Goal: Check status: Check status

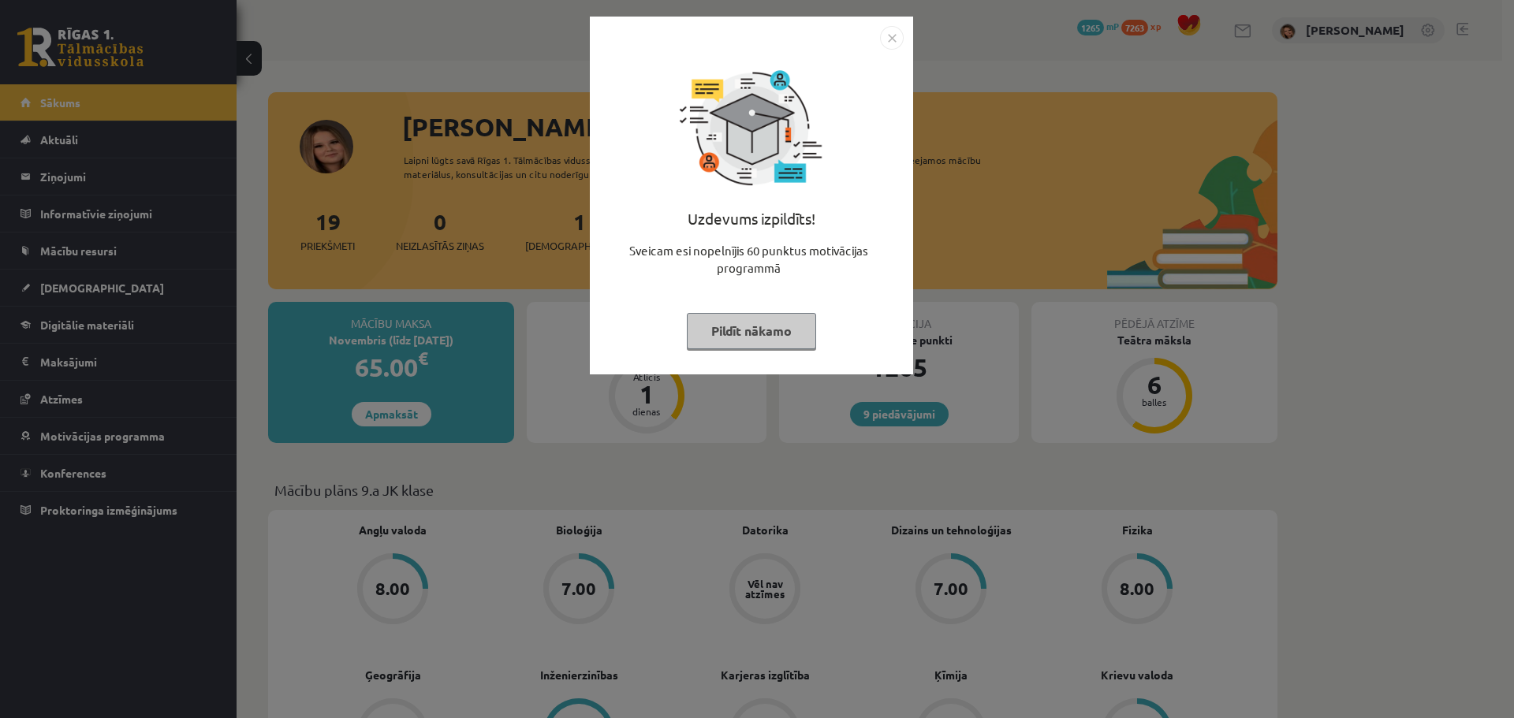
click at [894, 40] on img "Close" at bounding box center [892, 38] width 24 height 24
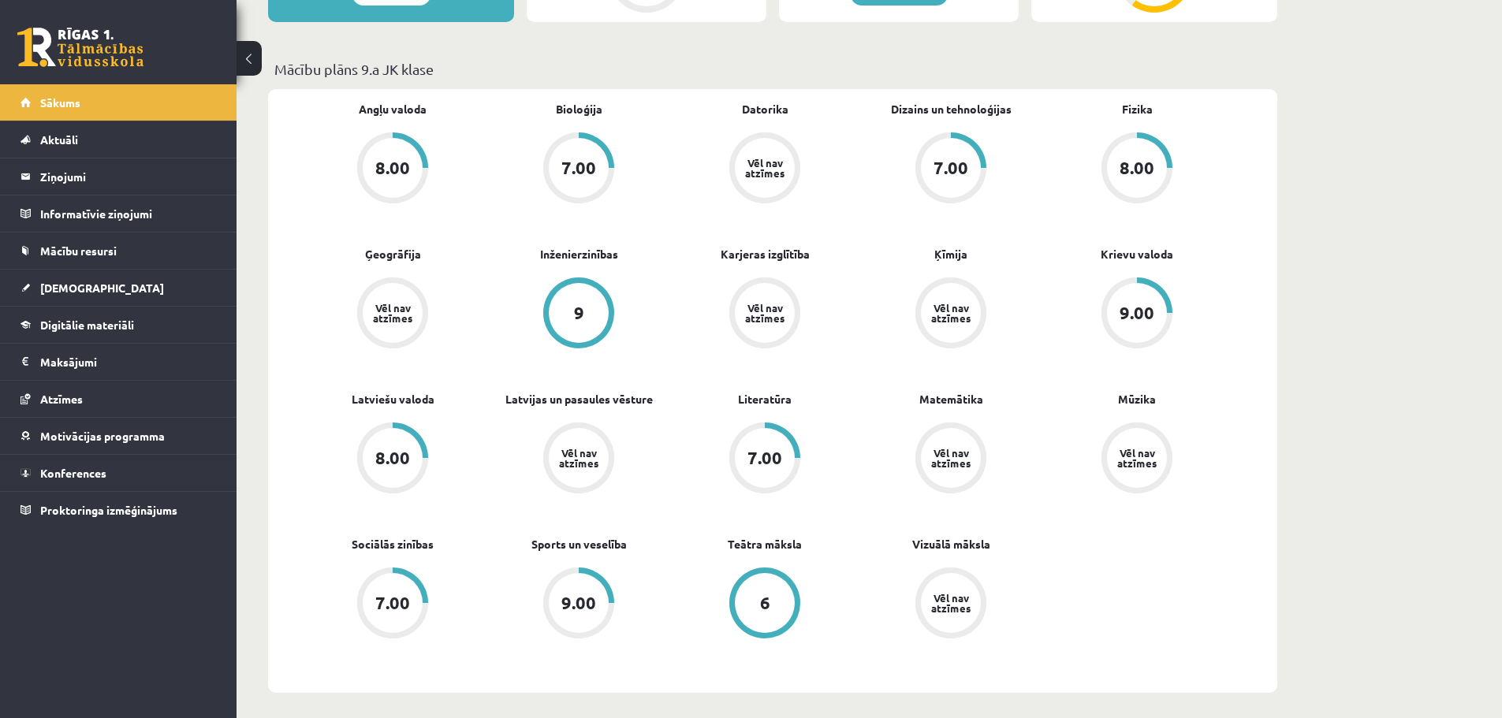
scroll to position [394, 0]
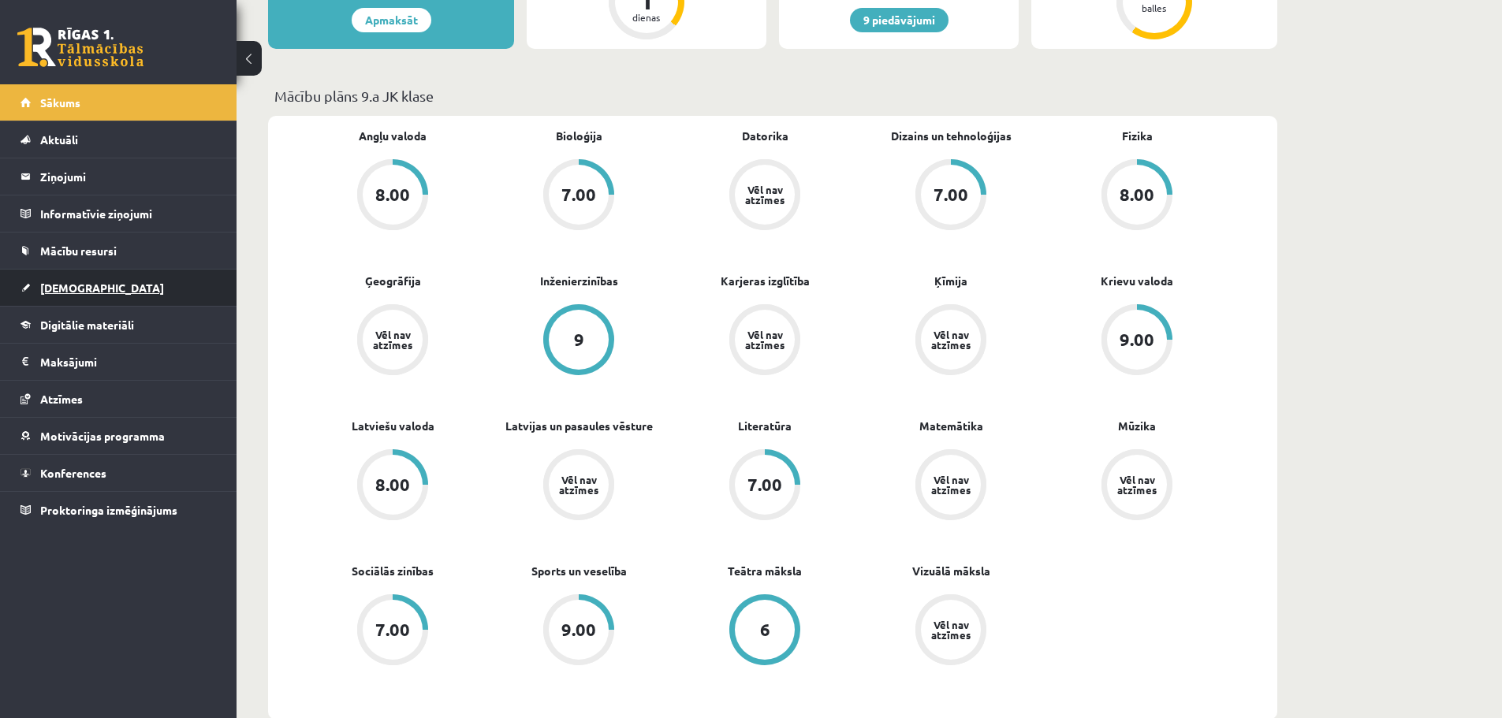
click at [49, 289] on span "[DEMOGRAPHIC_DATA]" at bounding box center [102, 288] width 124 height 14
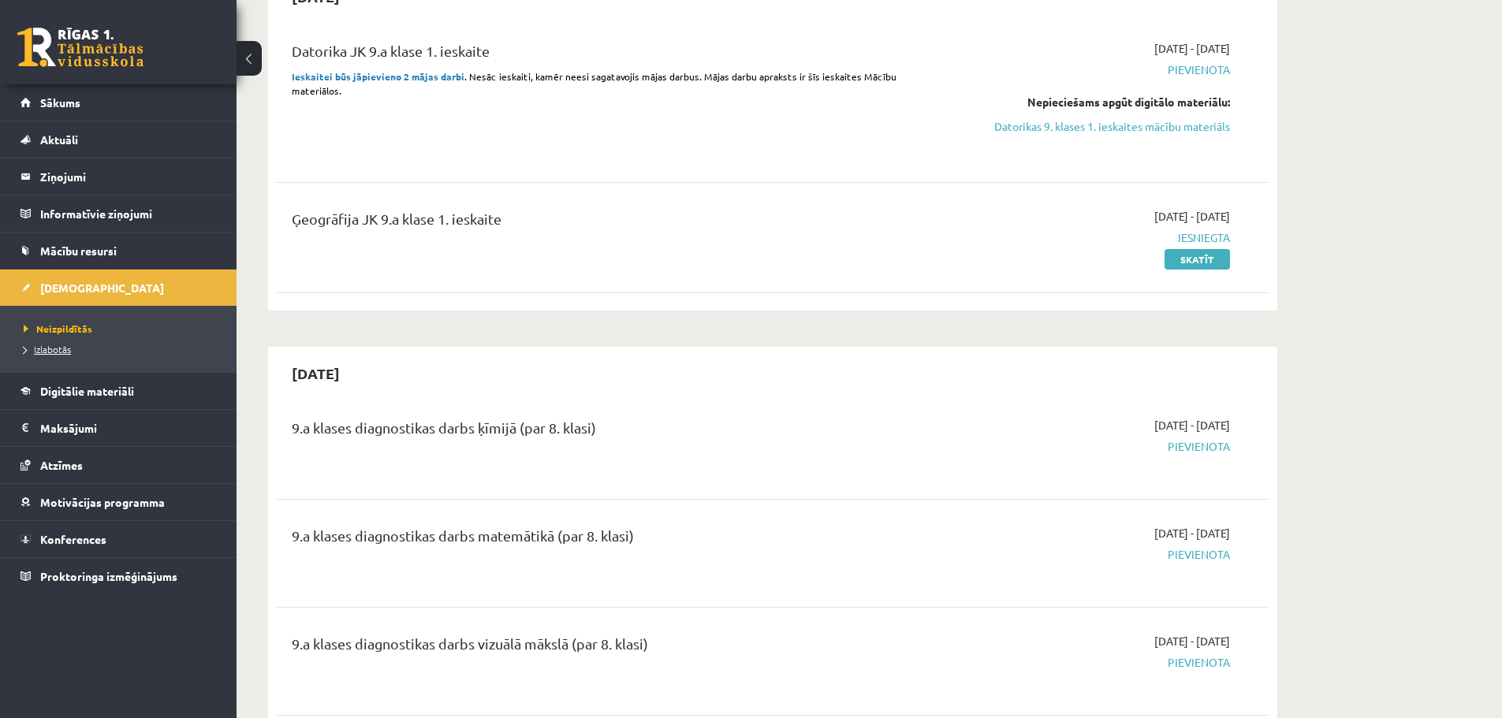
click at [60, 349] on span "Izlabotās" at bounding box center [47, 349] width 47 height 13
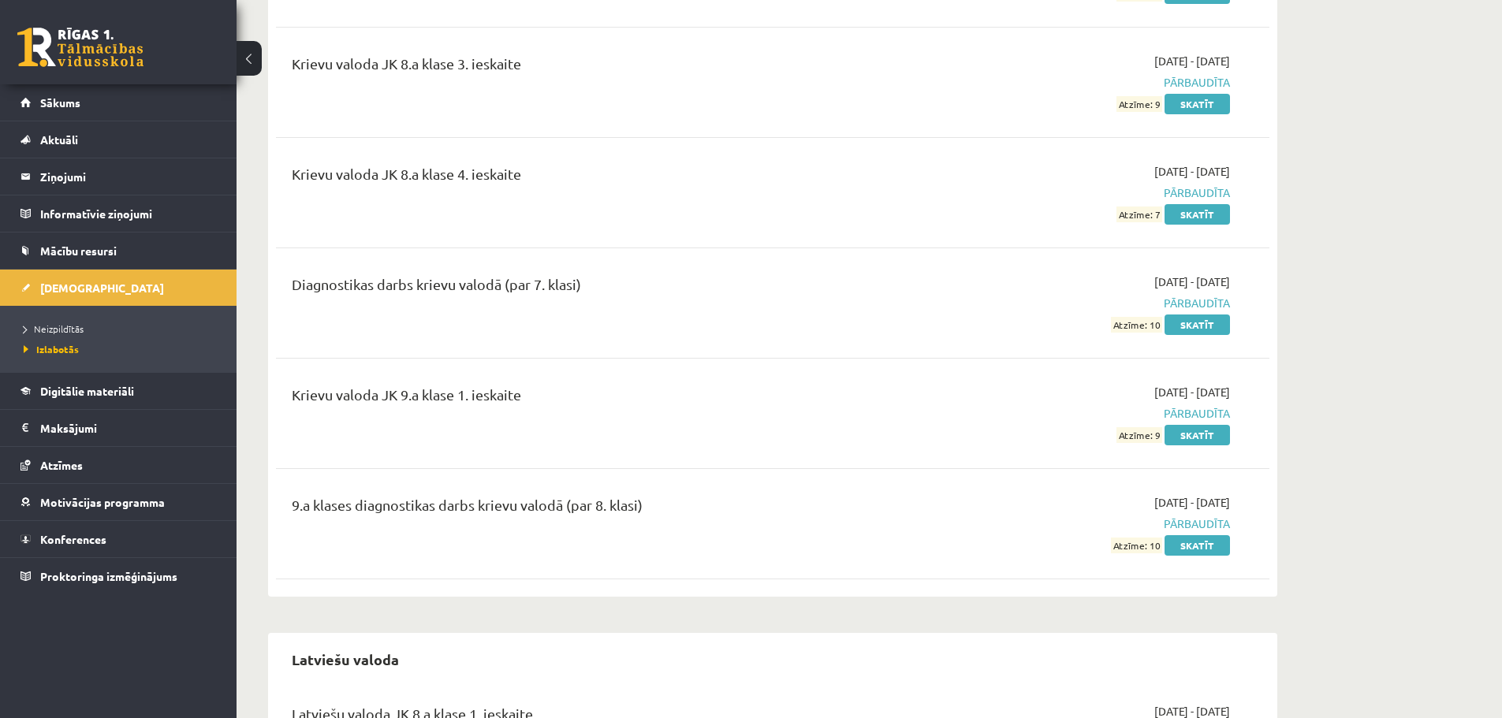
scroll to position [6467, 0]
click at [1198, 429] on link "Skatīt" at bounding box center [1197, 434] width 65 height 21
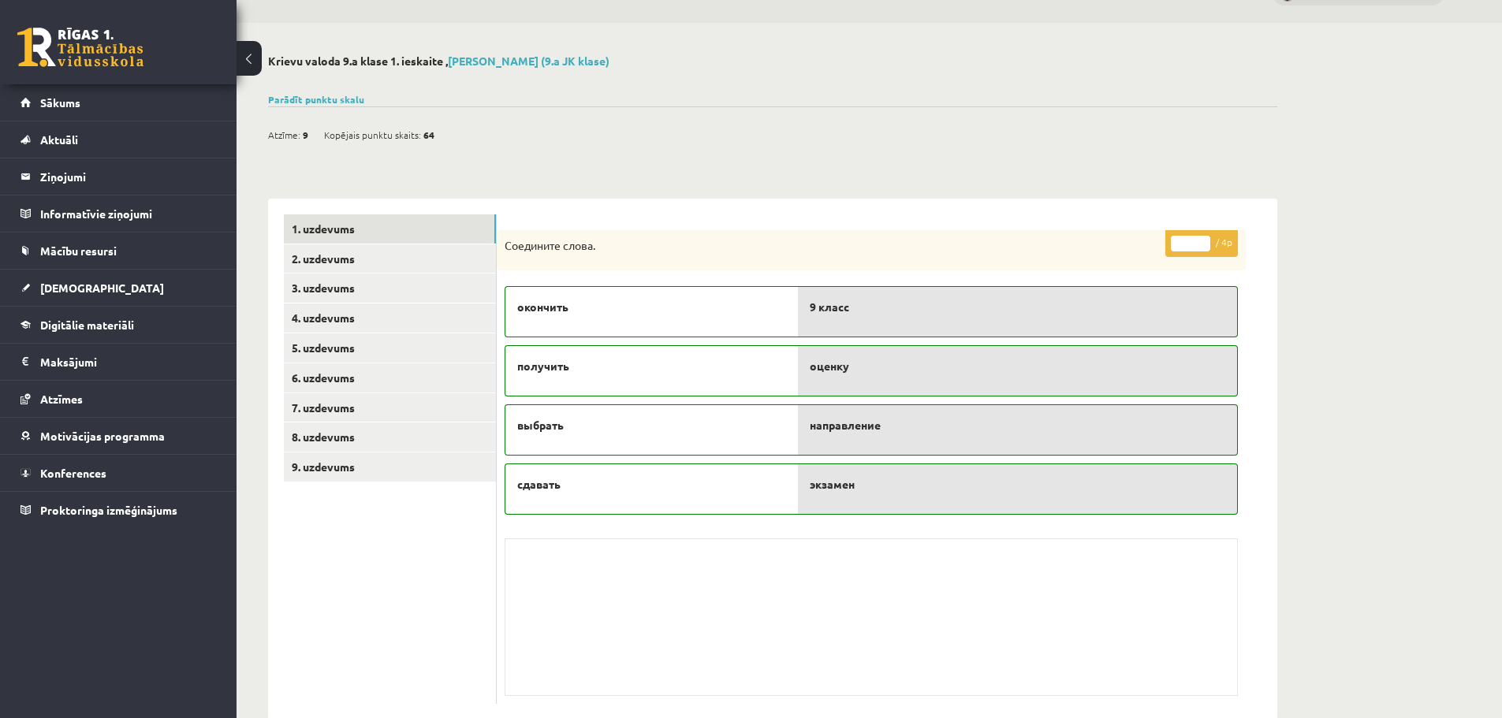
scroll to position [71, 0]
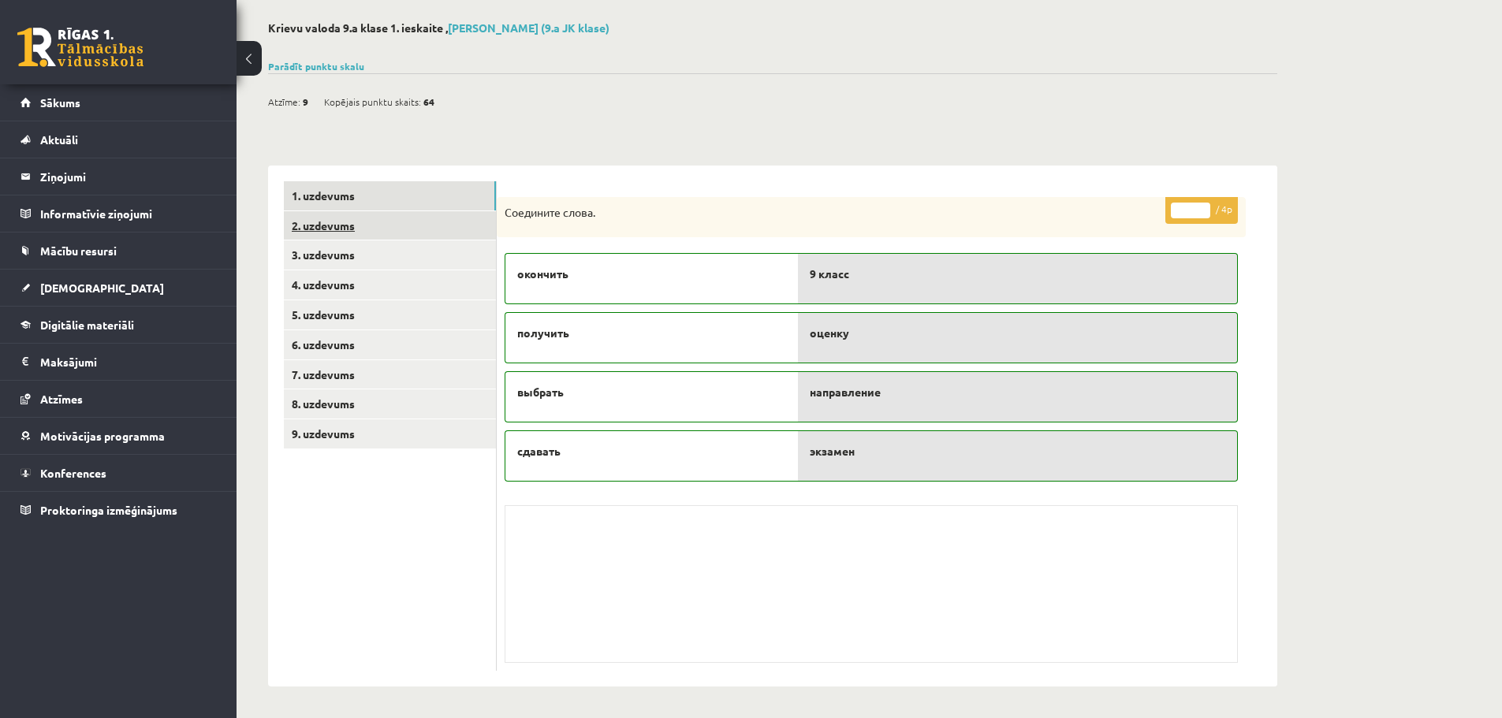
click at [427, 227] on link "2. uzdevums" at bounding box center [390, 225] width 212 height 29
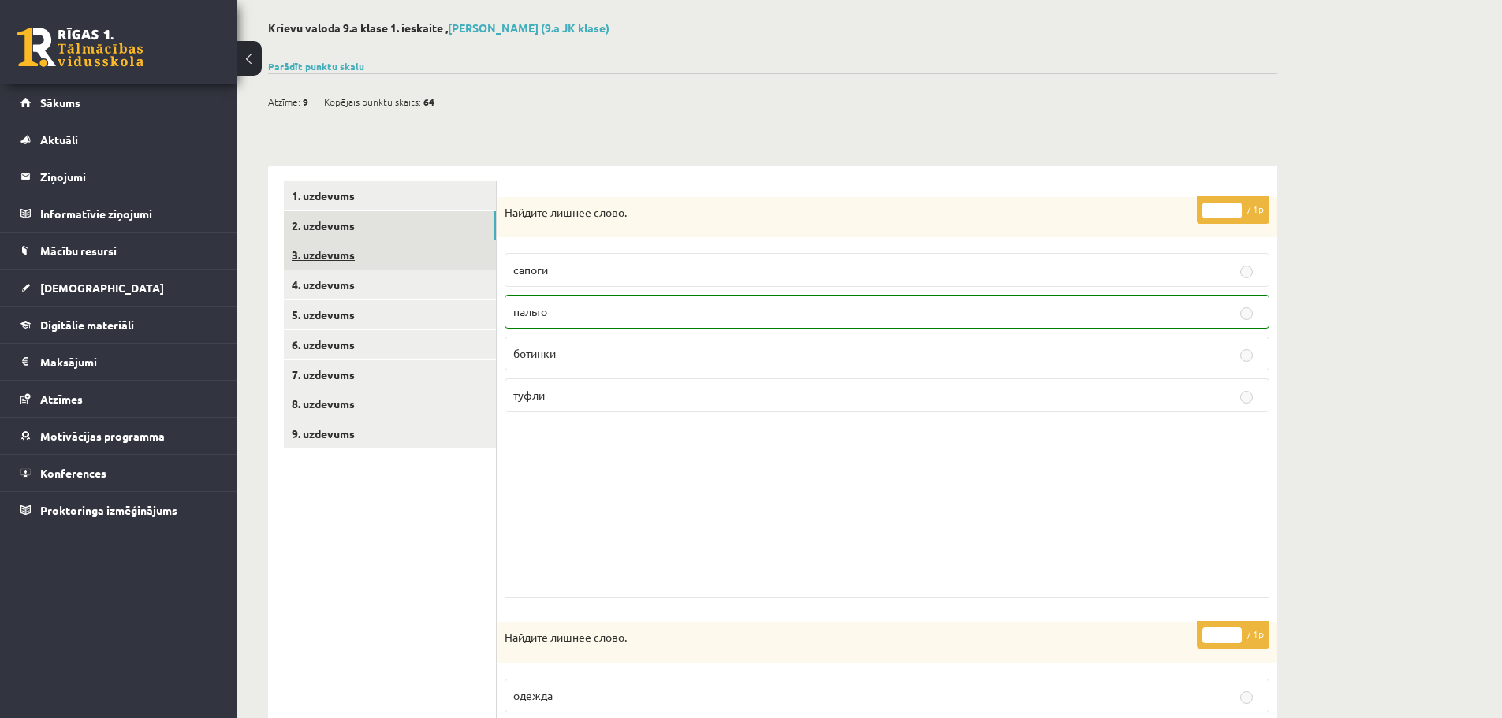
click at [422, 245] on link "3. uzdevums" at bounding box center [390, 255] width 212 height 29
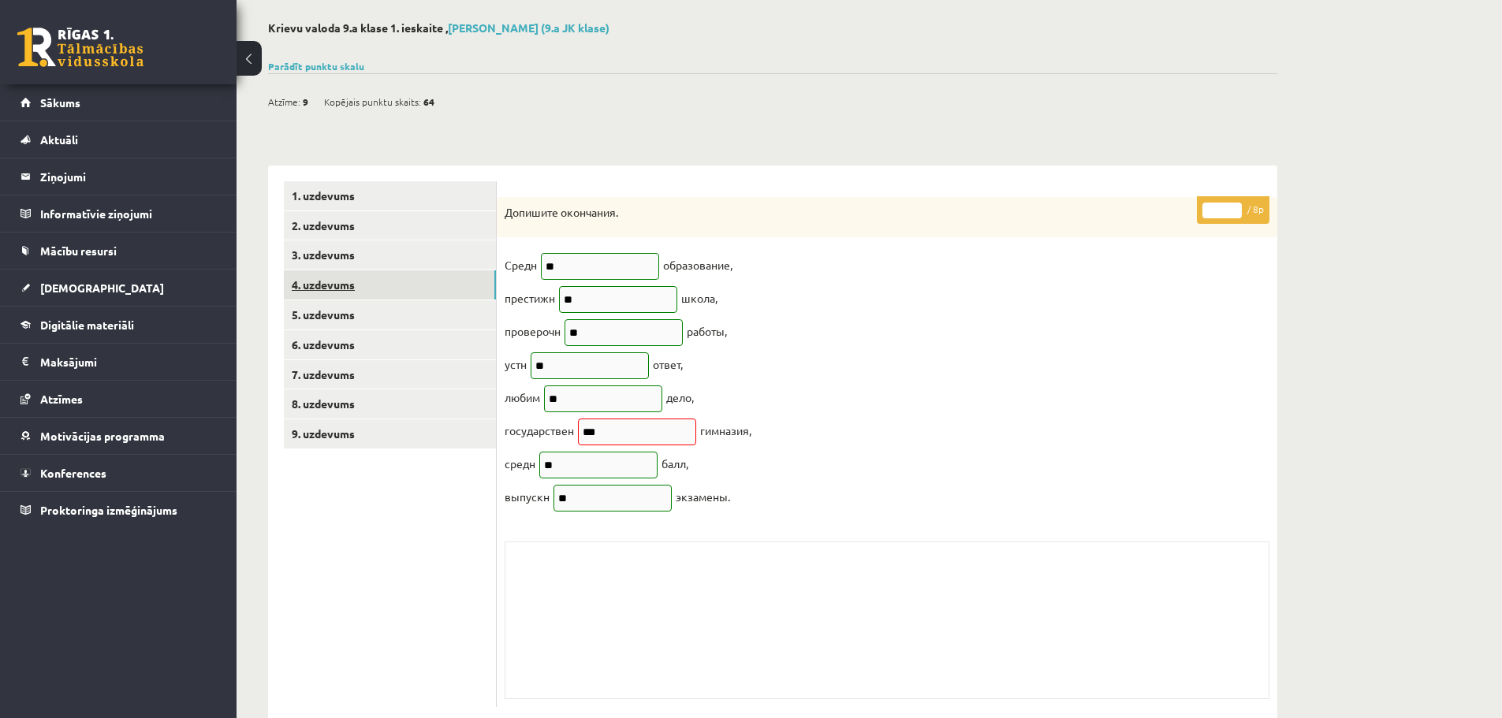
click at [340, 291] on link "4. uzdevums" at bounding box center [390, 285] width 212 height 29
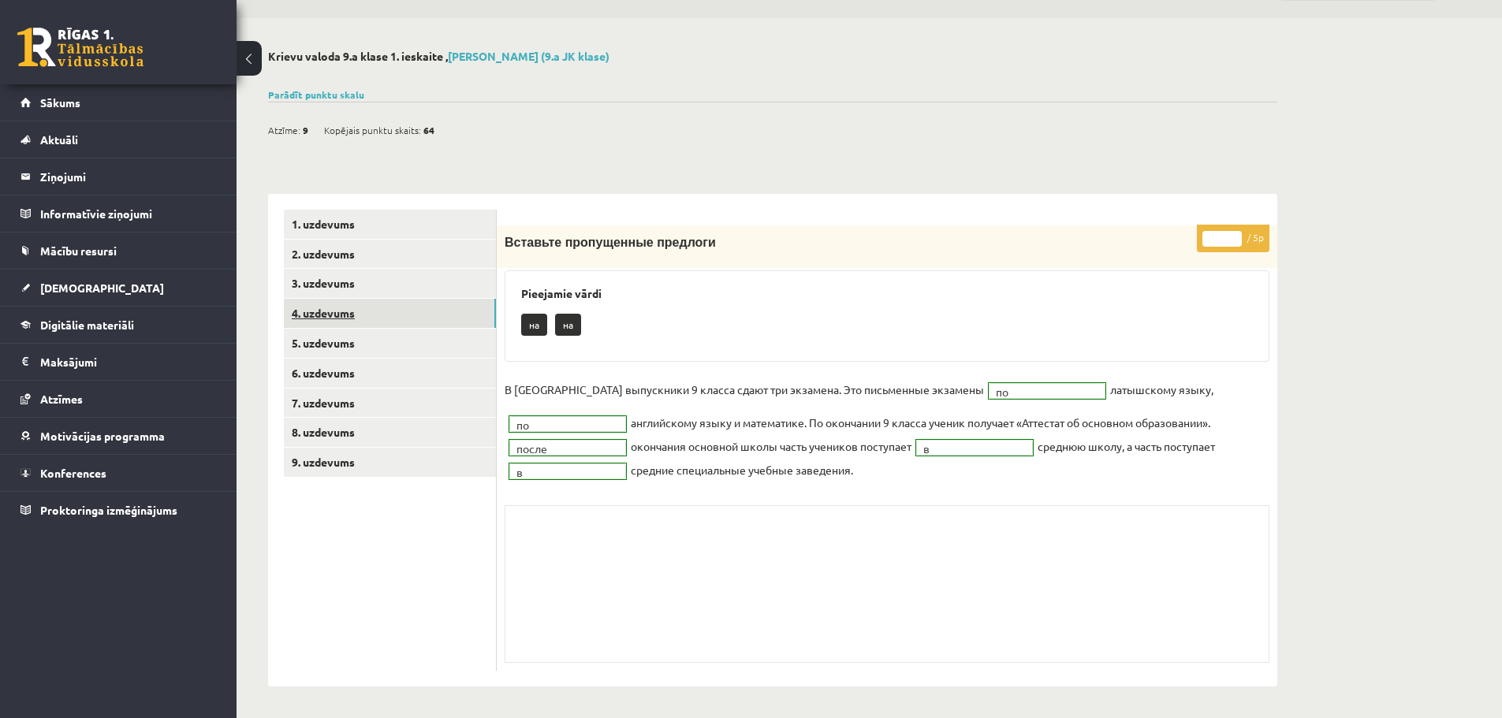
scroll to position [43, 0]
click at [338, 314] on link "4. uzdevums" at bounding box center [390, 313] width 212 height 29
click at [338, 336] on link "5. uzdevums" at bounding box center [390, 343] width 212 height 29
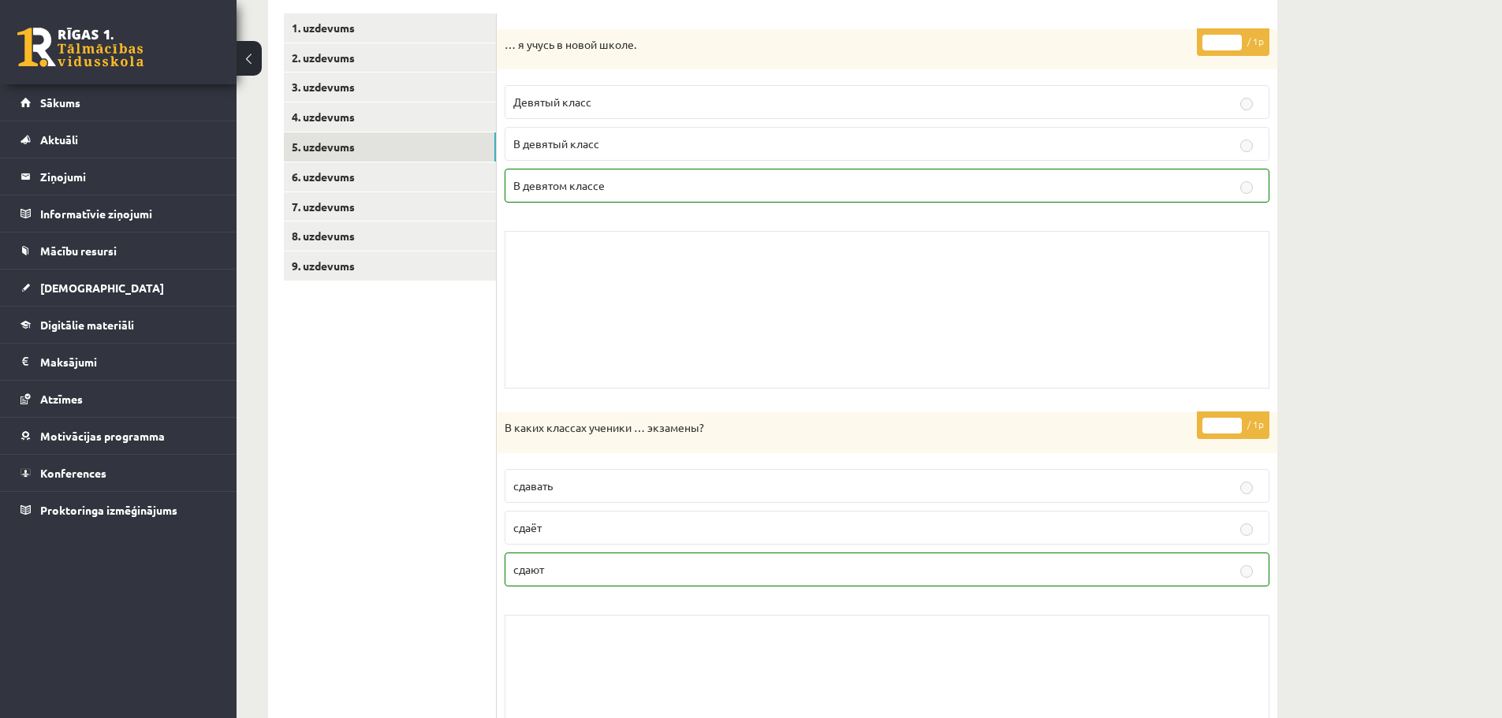
scroll to position [106, 0]
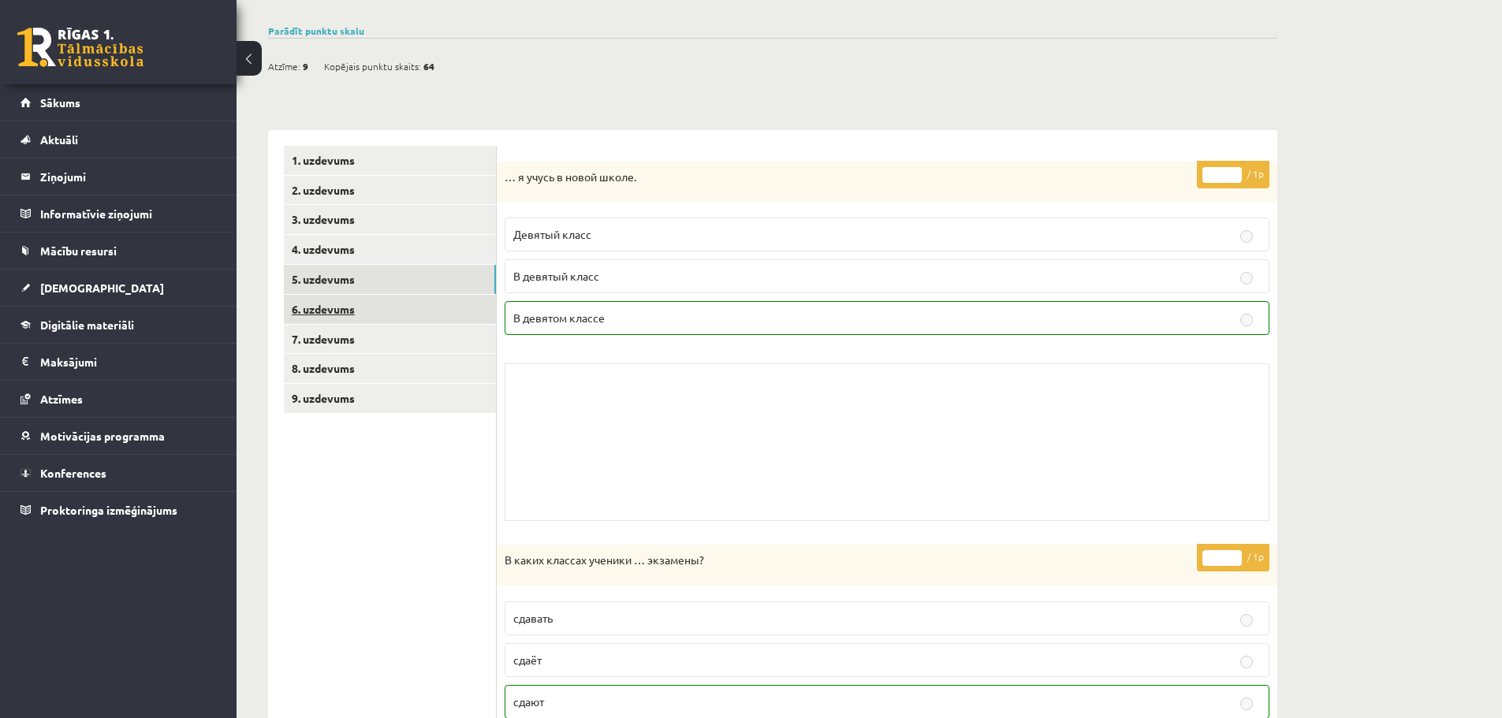
click at [395, 310] on link "6. uzdevums" at bounding box center [390, 309] width 212 height 29
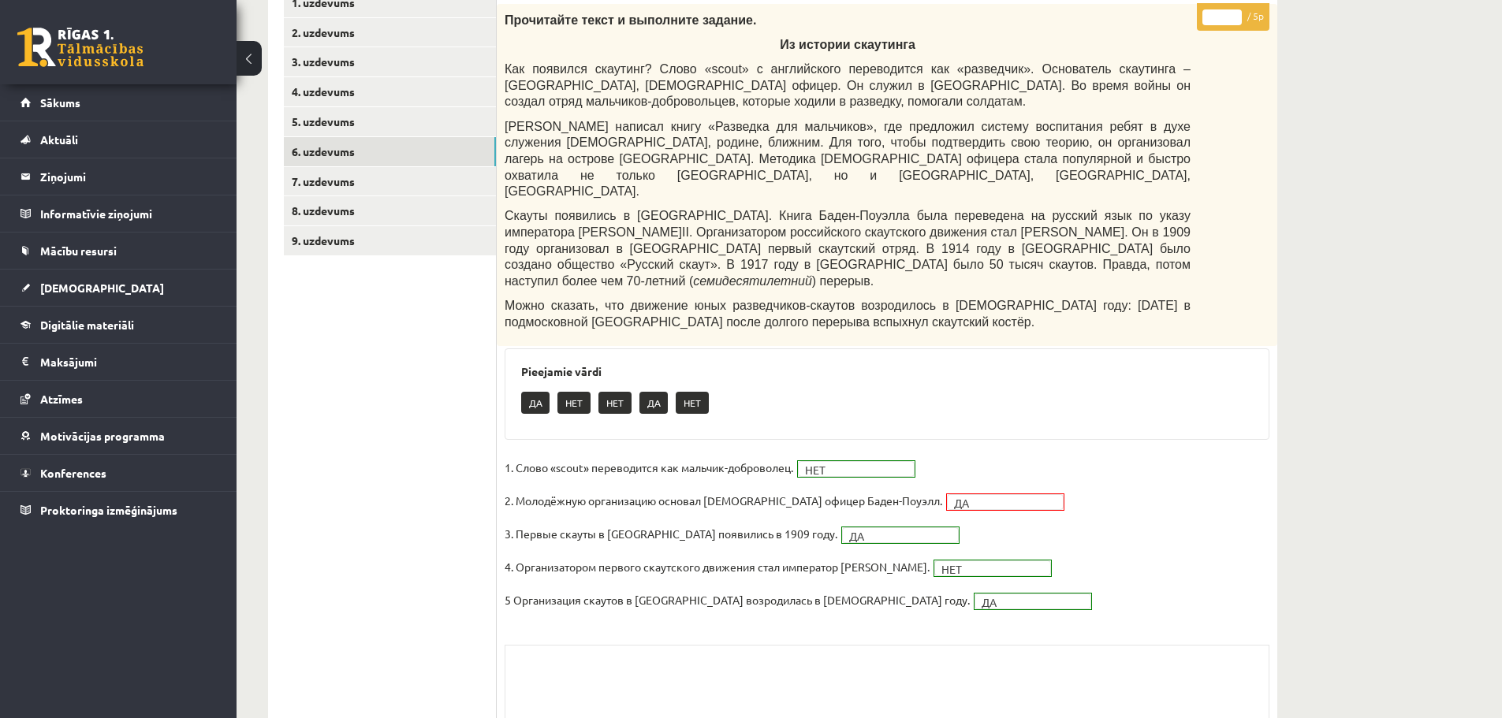
scroll to position [0, 0]
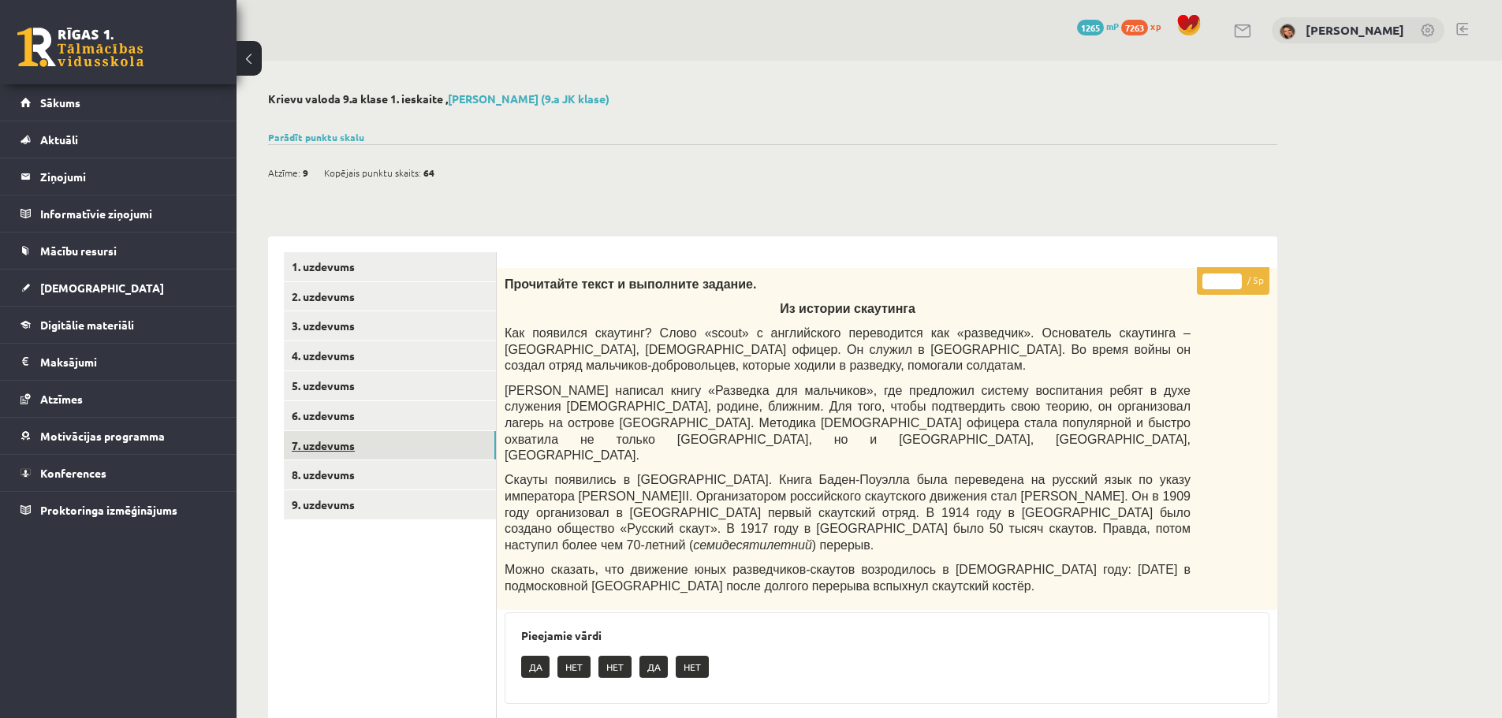
click at [301, 443] on link "7. uzdevums" at bounding box center [390, 445] width 212 height 29
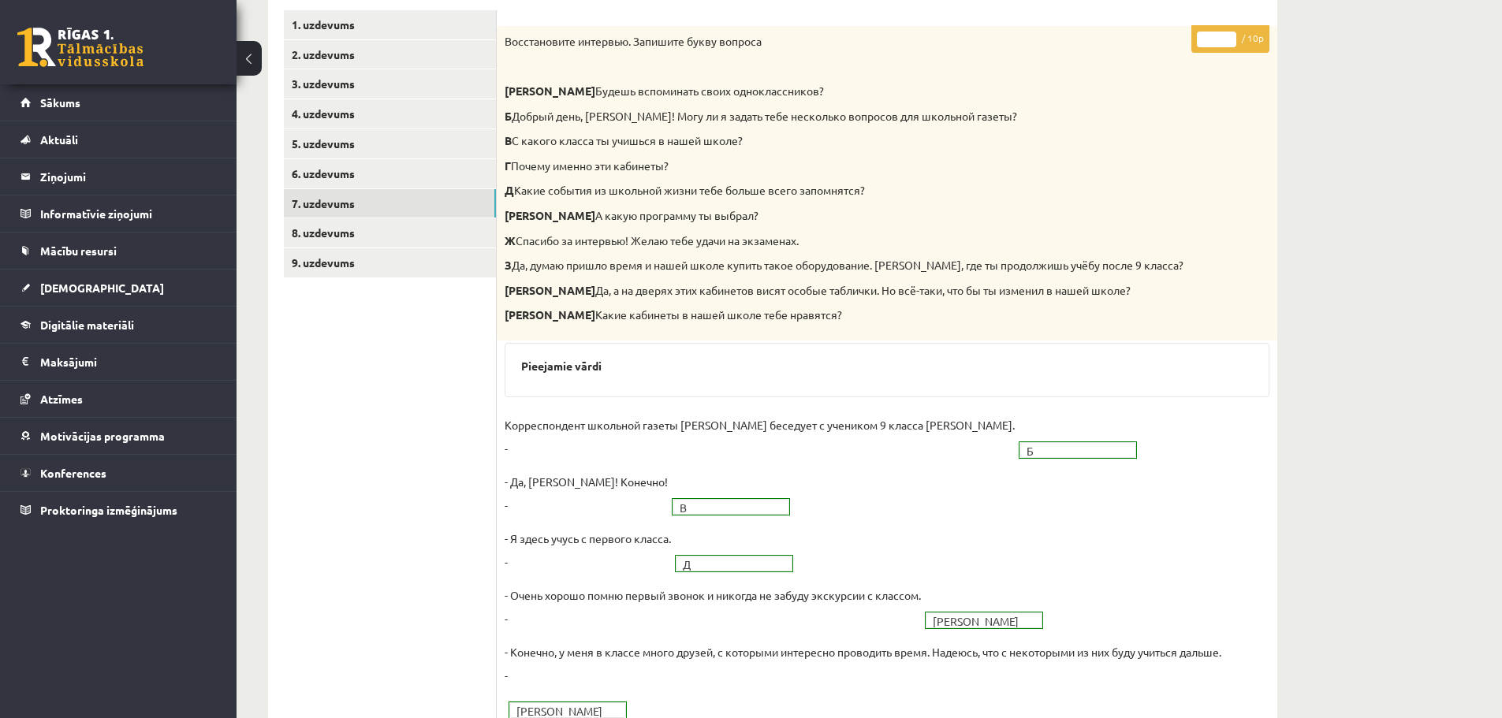
scroll to position [71, 0]
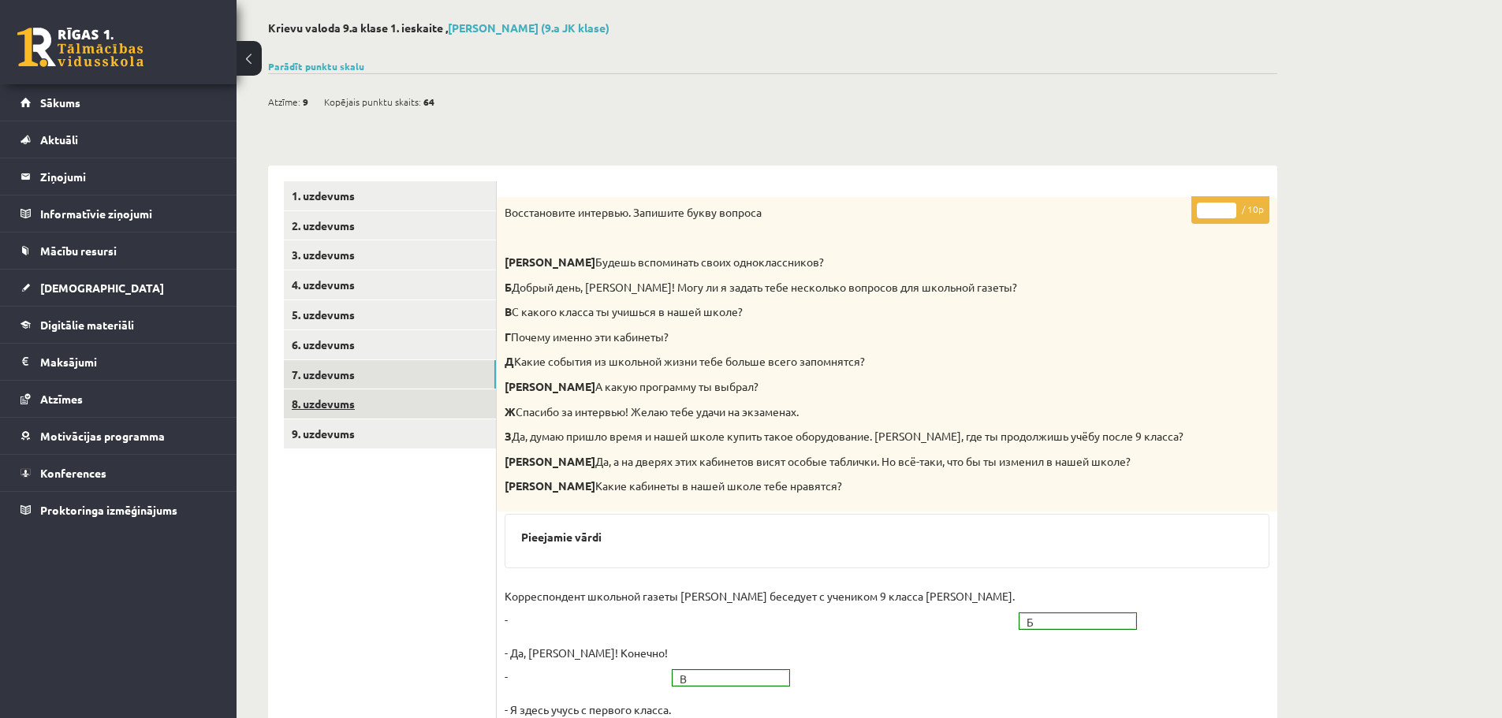
click at [345, 407] on link "8. uzdevums" at bounding box center [390, 404] width 212 height 29
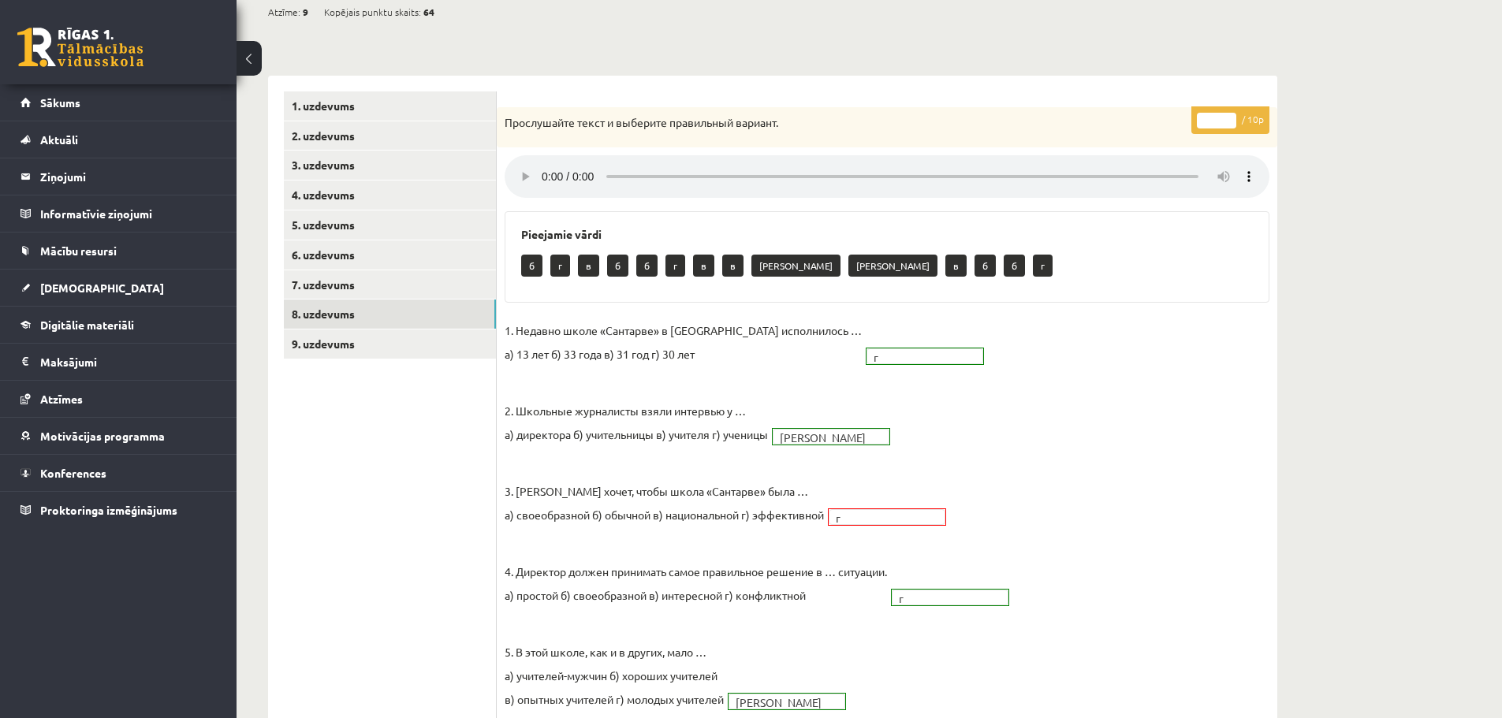
scroll to position [14, 0]
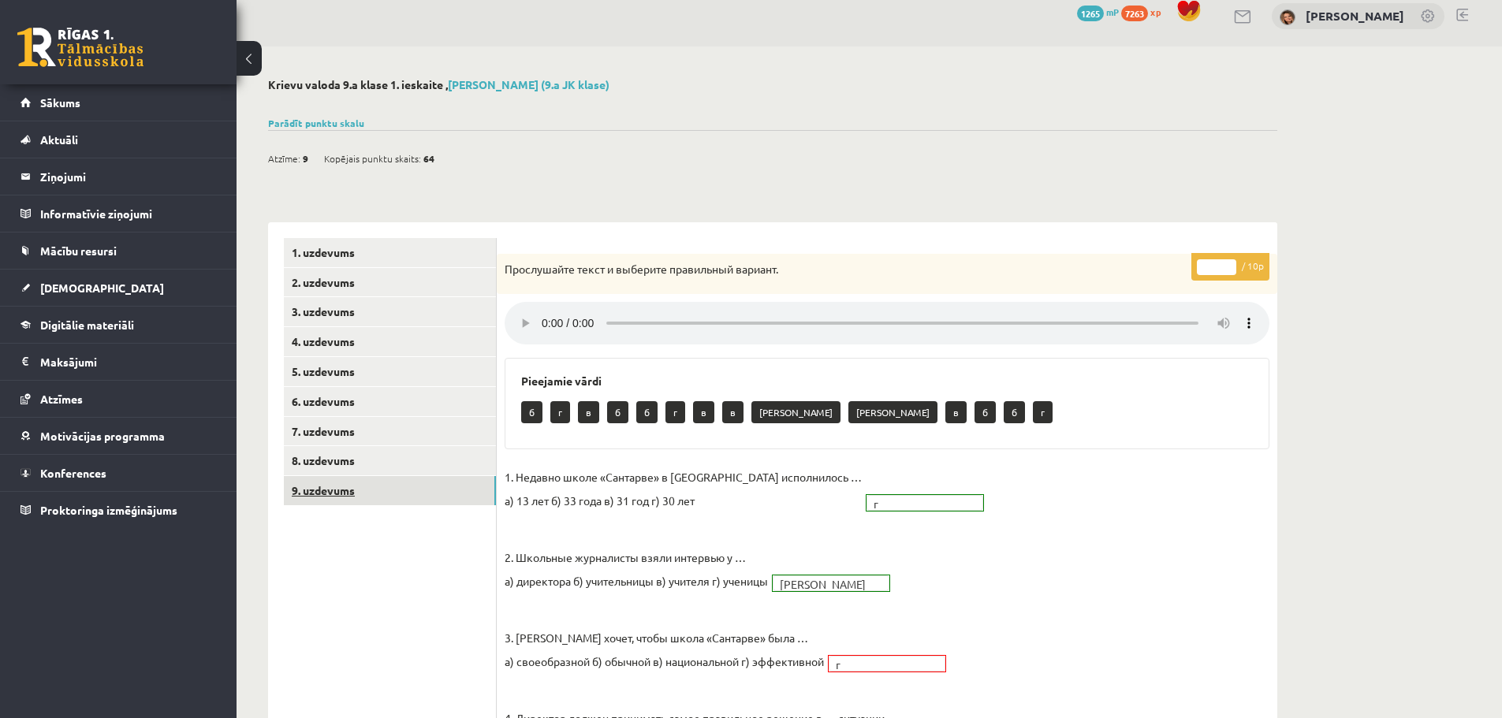
click at [373, 499] on link "9. uzdevums" at bounding box center [390, 490] width 212 height 29
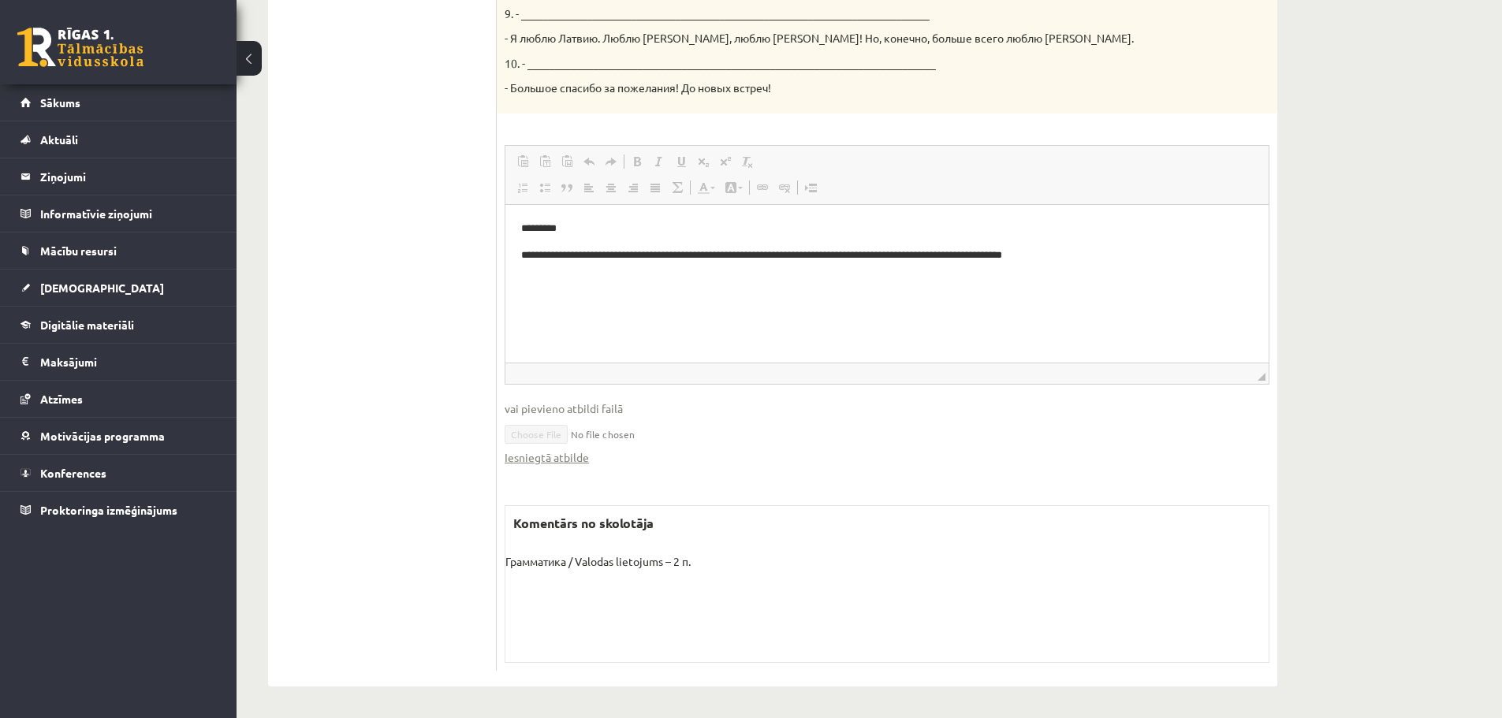
scroll to position [980, 0]
click at [556, 459] on link "Iesniegtā atbilde" at bounding box center [547, 457] width 84 height 17
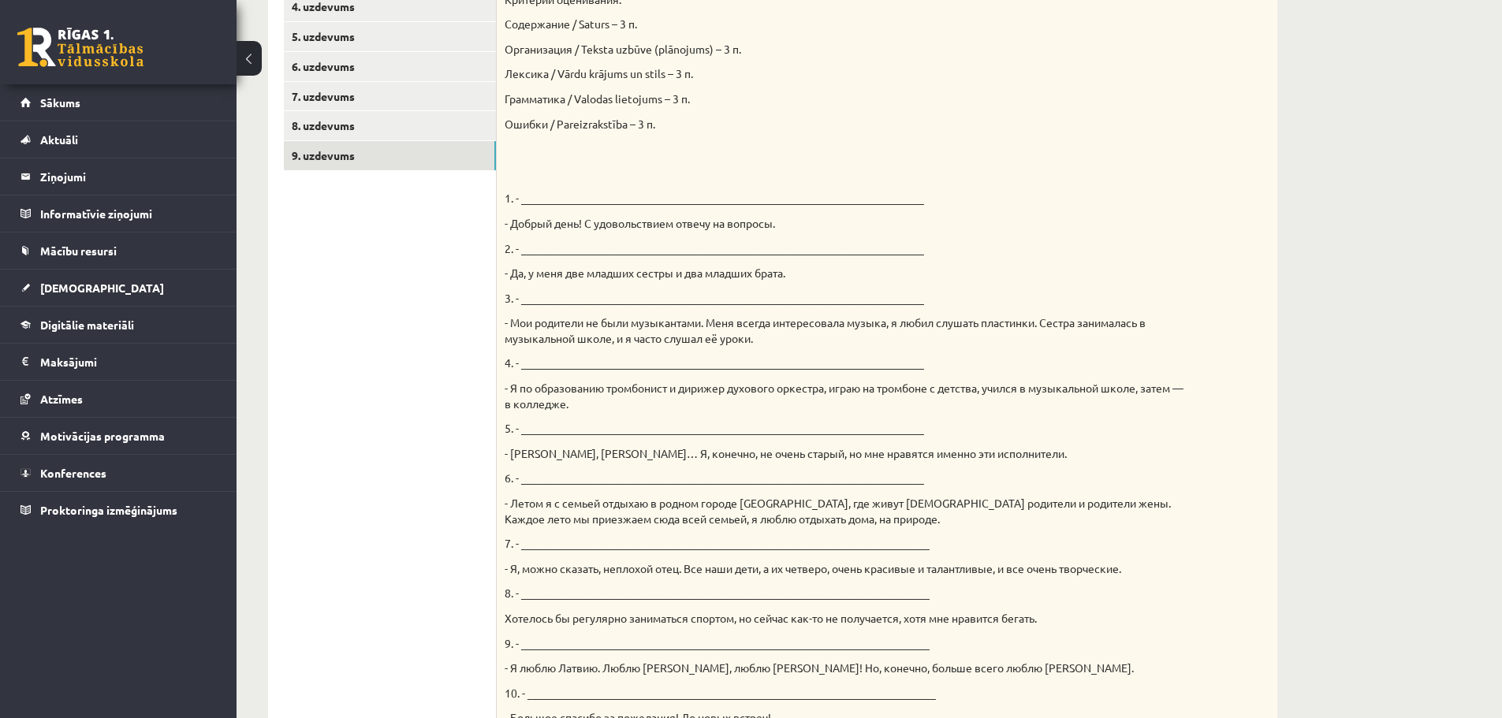
scroll to position [0, 0]
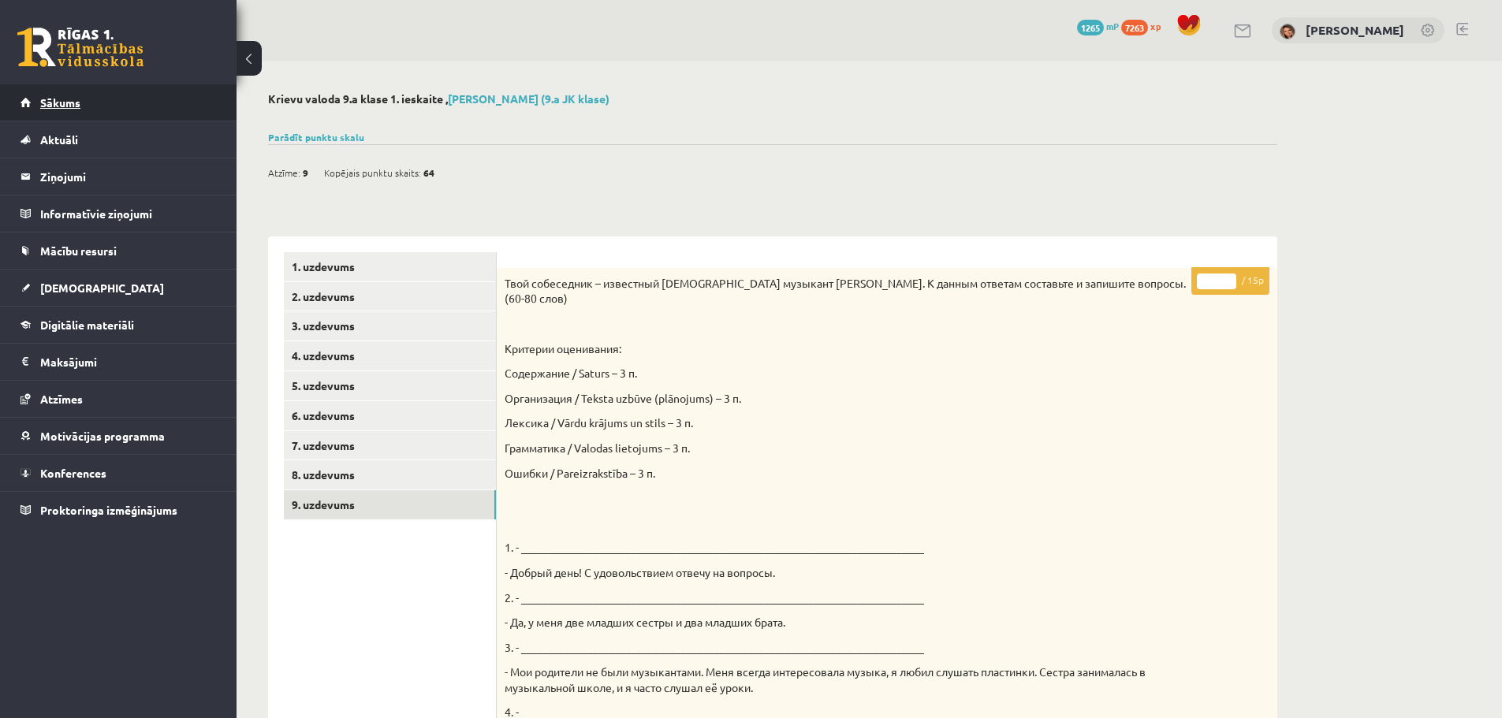
click at [76, 109] on link "Sākums" at bounding box center [119, 102] width 196 height 36
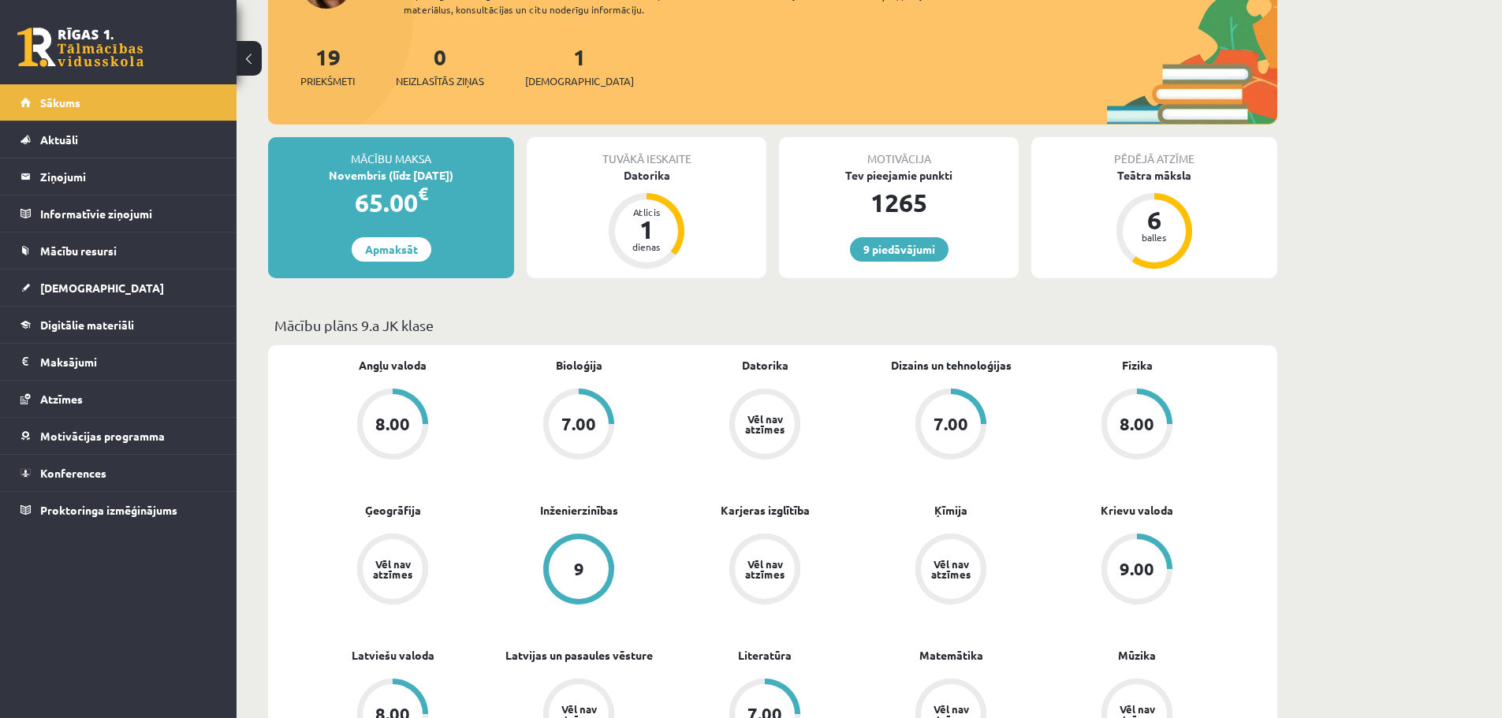
scroll to position [79, 0]
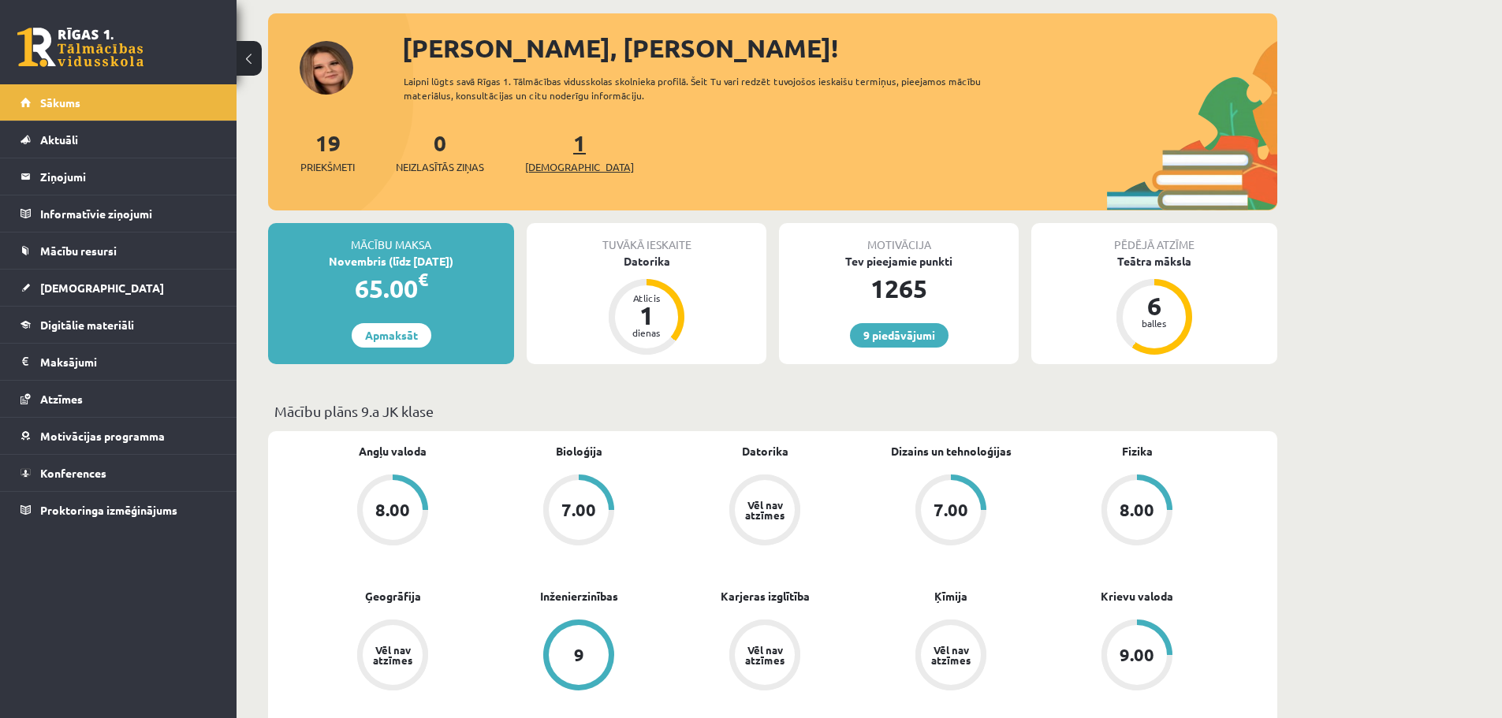
click at [556, 146] on link "1 Ieskaites" at bounding box center [579, 152] width 109 height 47
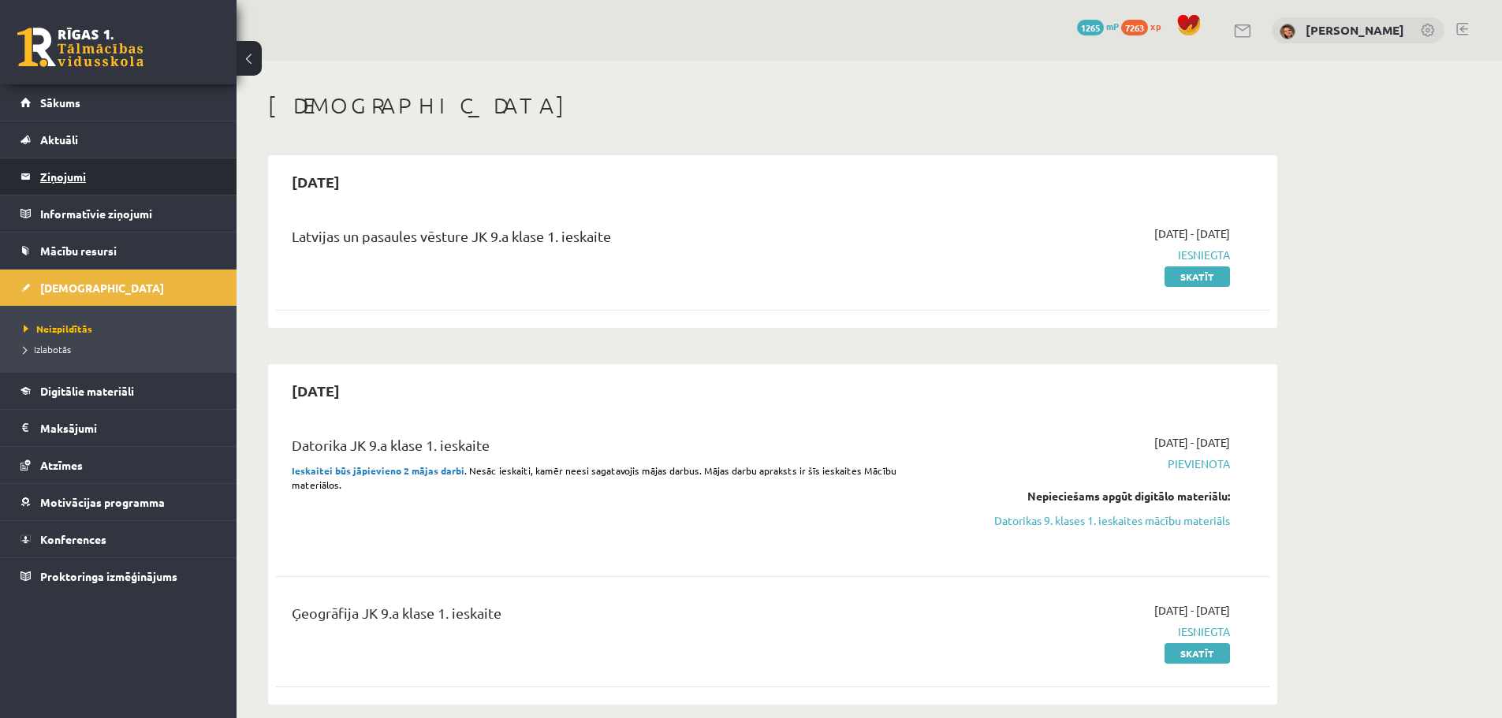
click at [69, 176] on legend "Ziņojumi 0" at bounding box center [128, 177] width 177 height 36
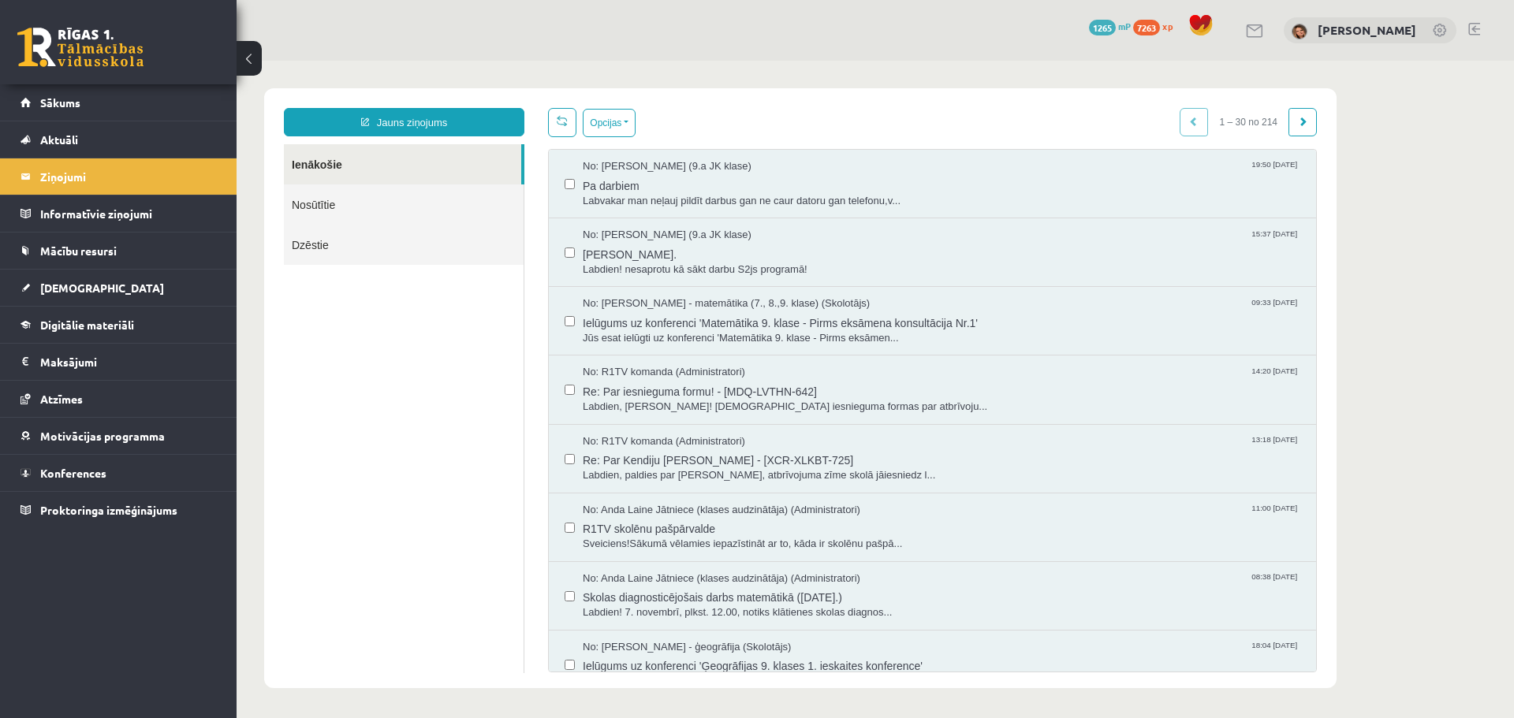
click at [301, 208] on link "Nosūtītie" at bounding box center [404, 205] width 240 height 40
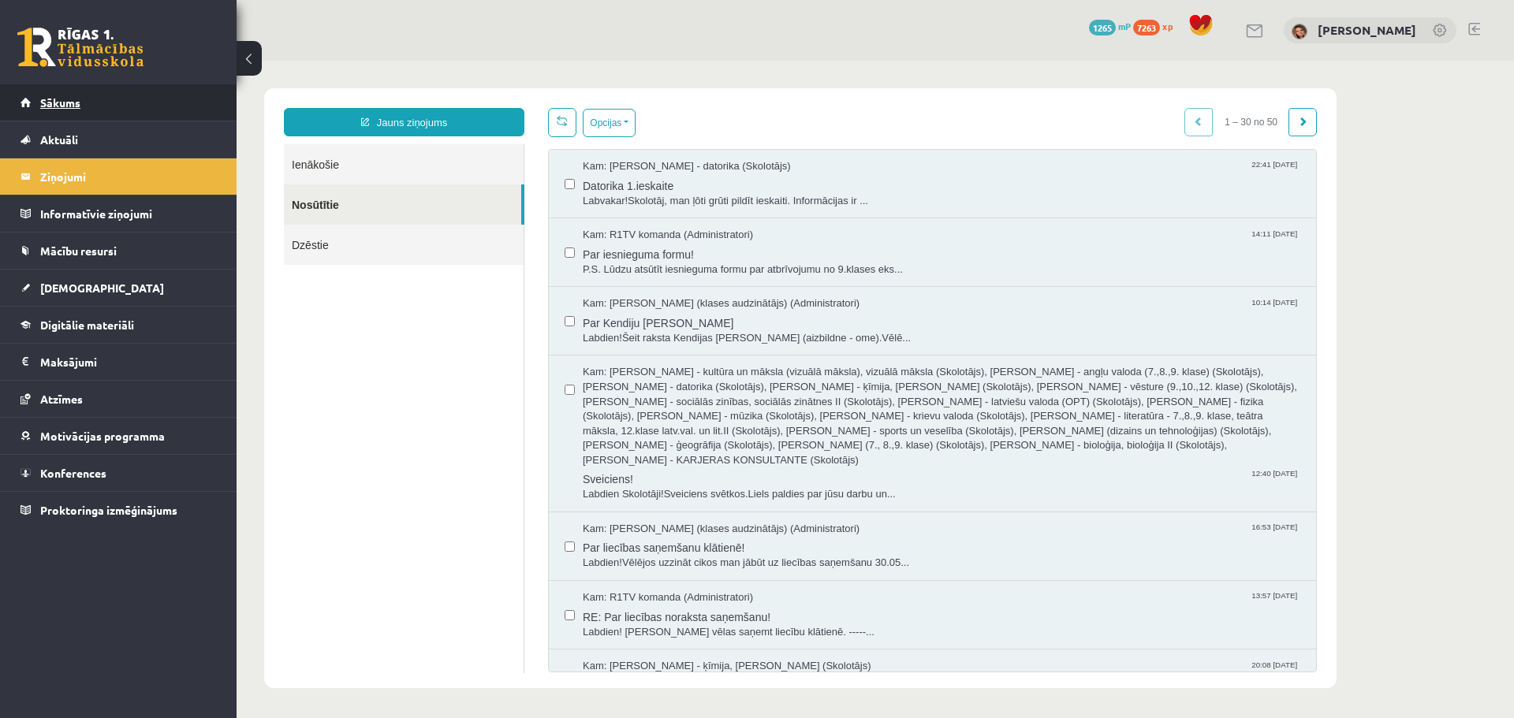
click at [61, 97] on span "Sākums" at bounding box center [60, 102] width 40 height 14
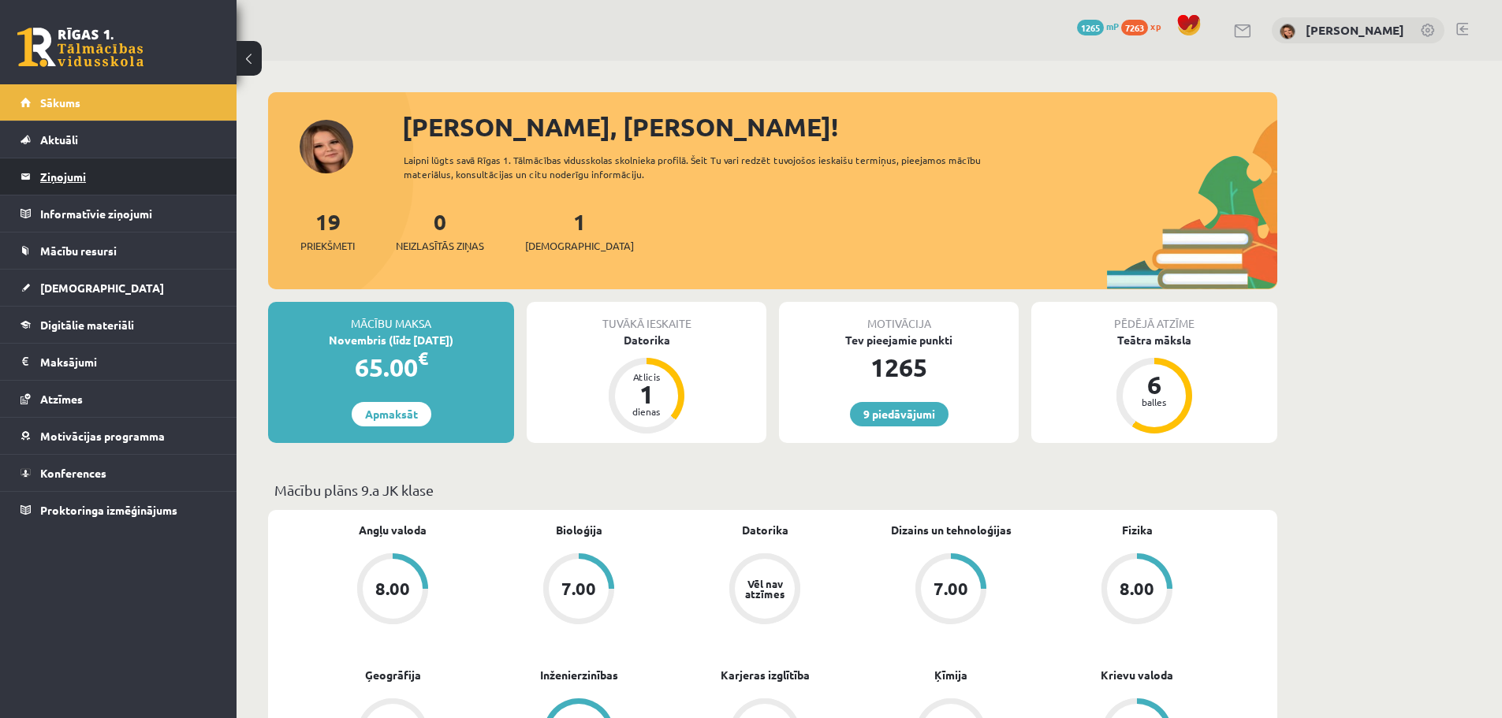
click at [79, 181] on legend "Ziņojumi 0" at bounding box center [128, 177] width 177 height 36
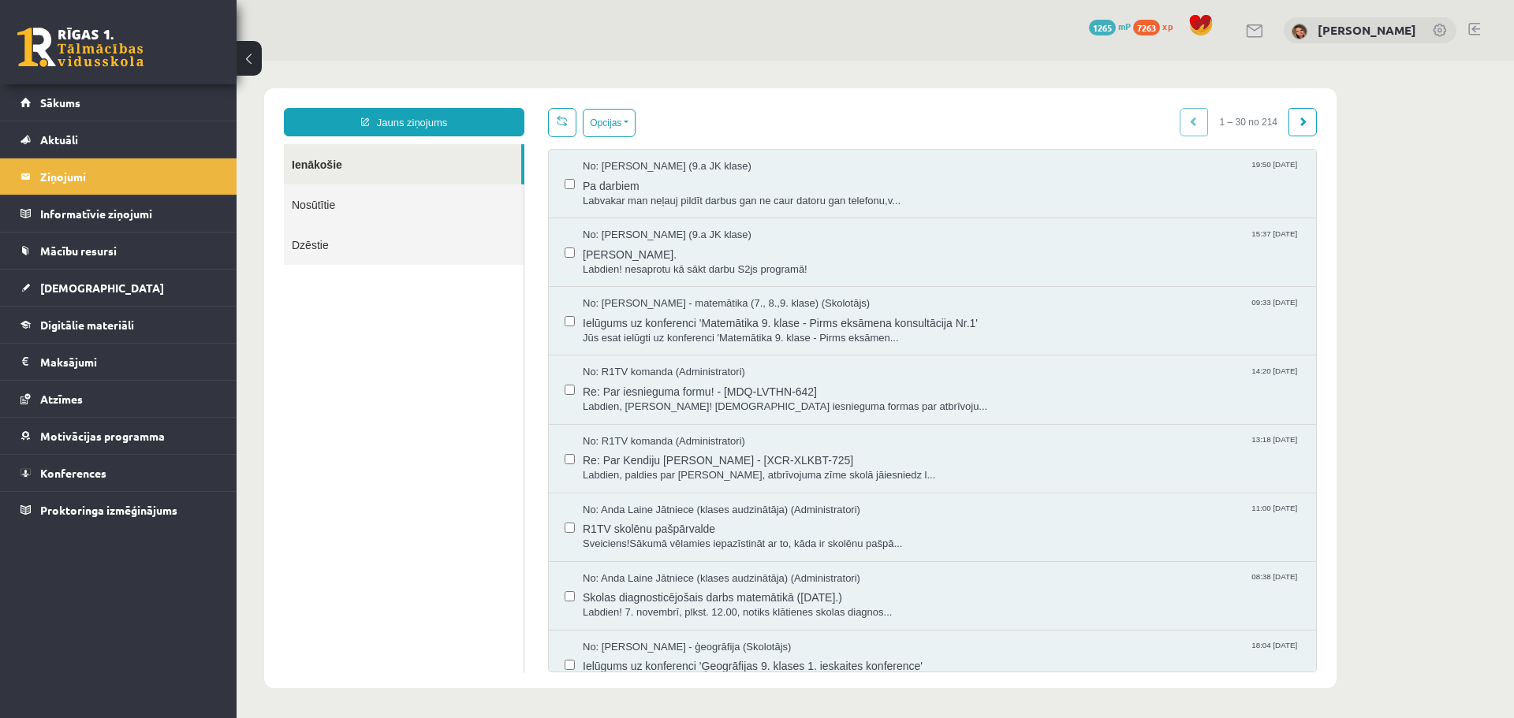
click at [373, 207] on link "Nosūtītie" at bounding box center [404, 205] width 240 height 40
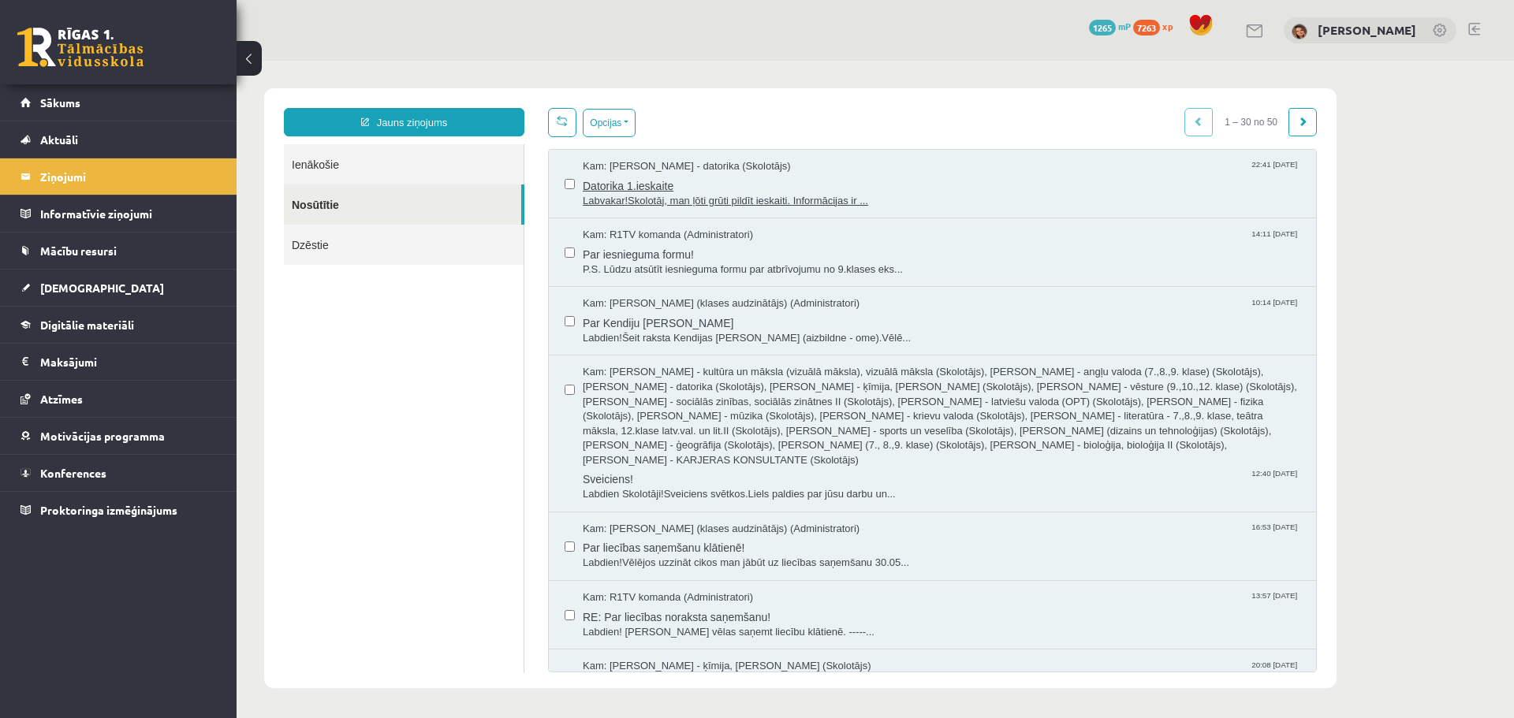
click at [694, 183] on span "Datorika 1.ieskaite" at bounding box center [942, 184] width 718 height 20
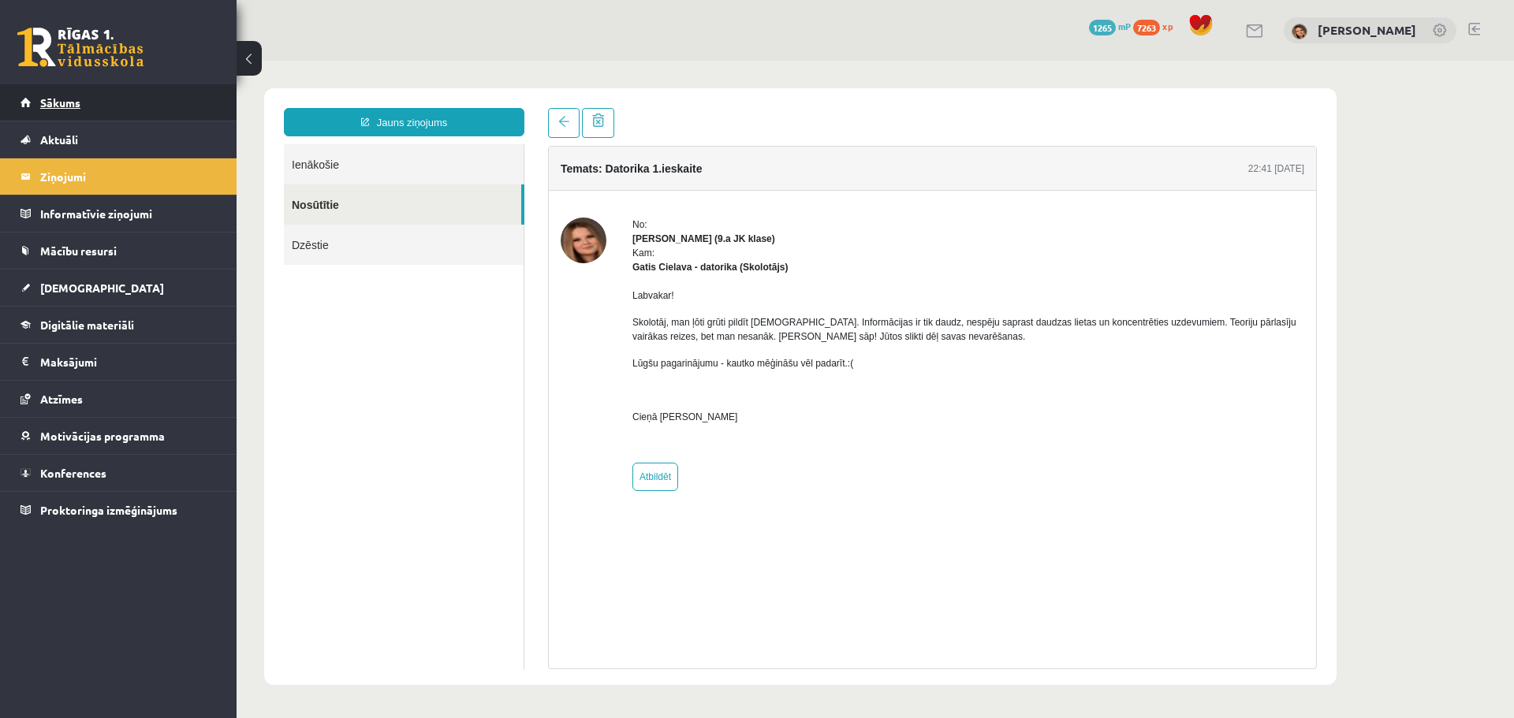
click at [56, 103] on span "Sākums" at bounding box center [60, 102] width 40 height 14
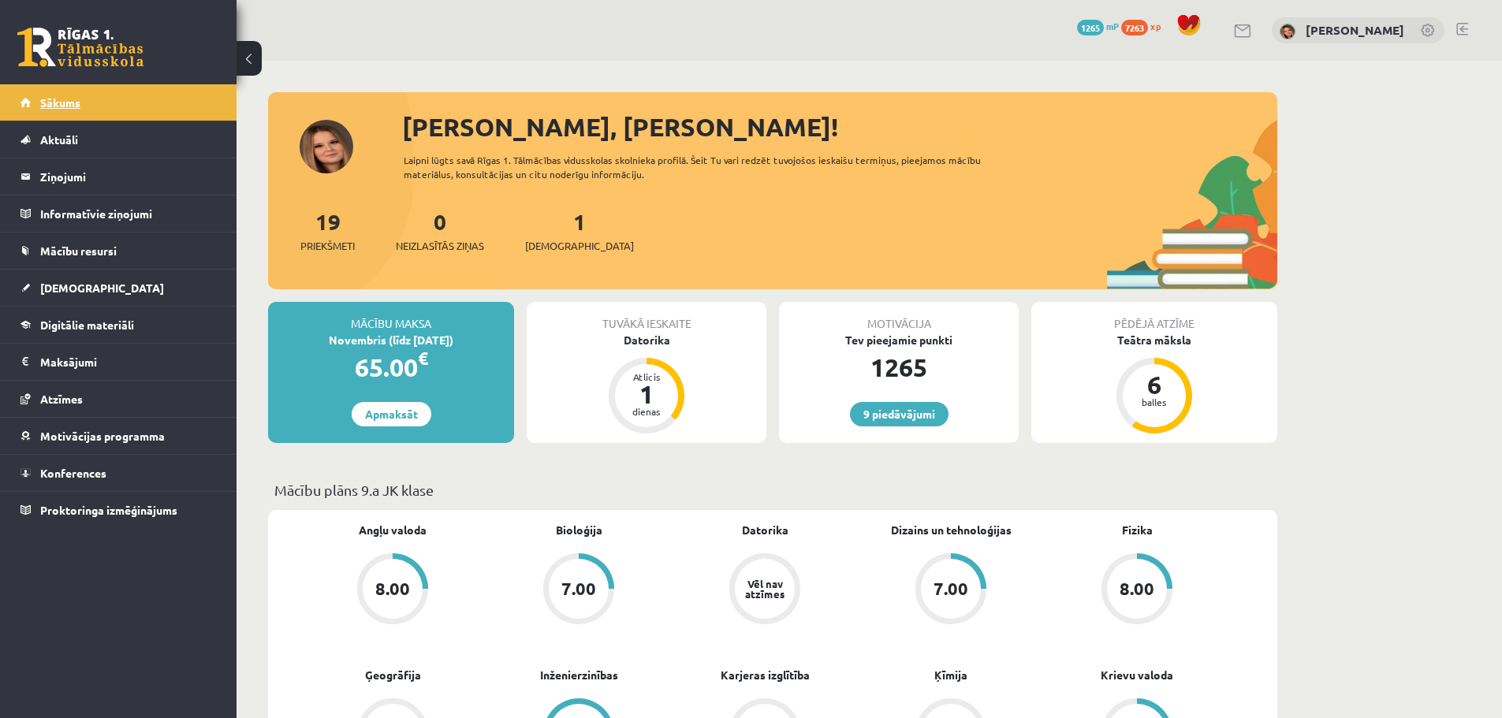
click at [62, 99] on span "Sākums" at bounding box center [60, 102] width 40 height 14
